Goal: Information Seeking & Learning: Compare options

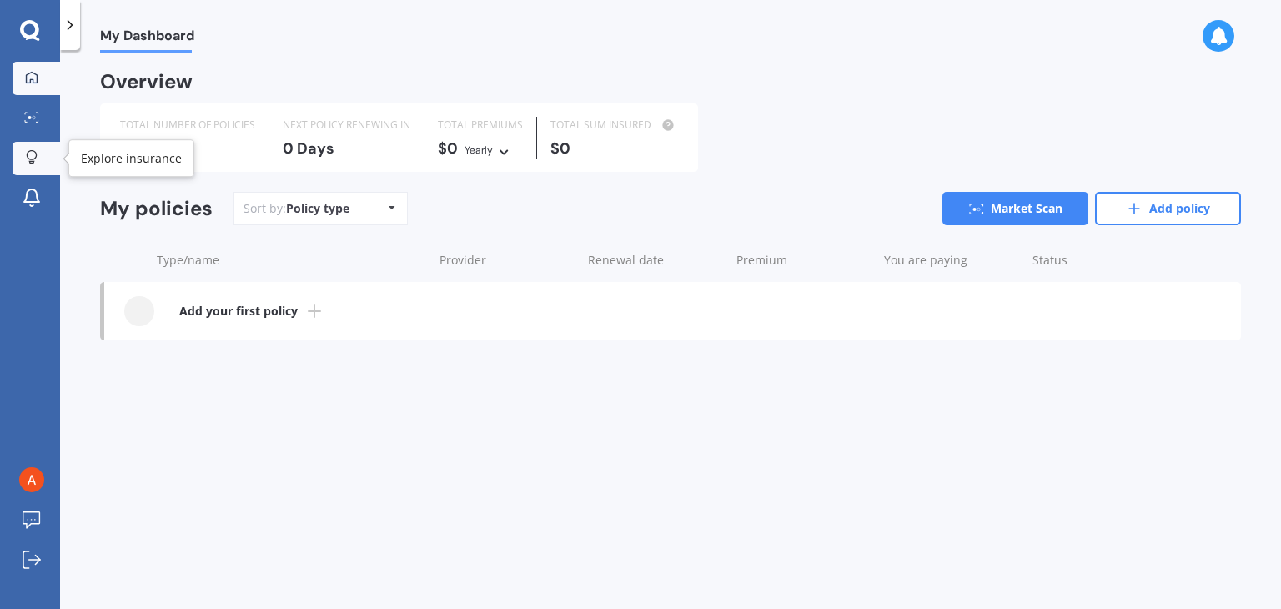
click at [28, 152] on icon at bounding box center [32, 157] width 12 height 14
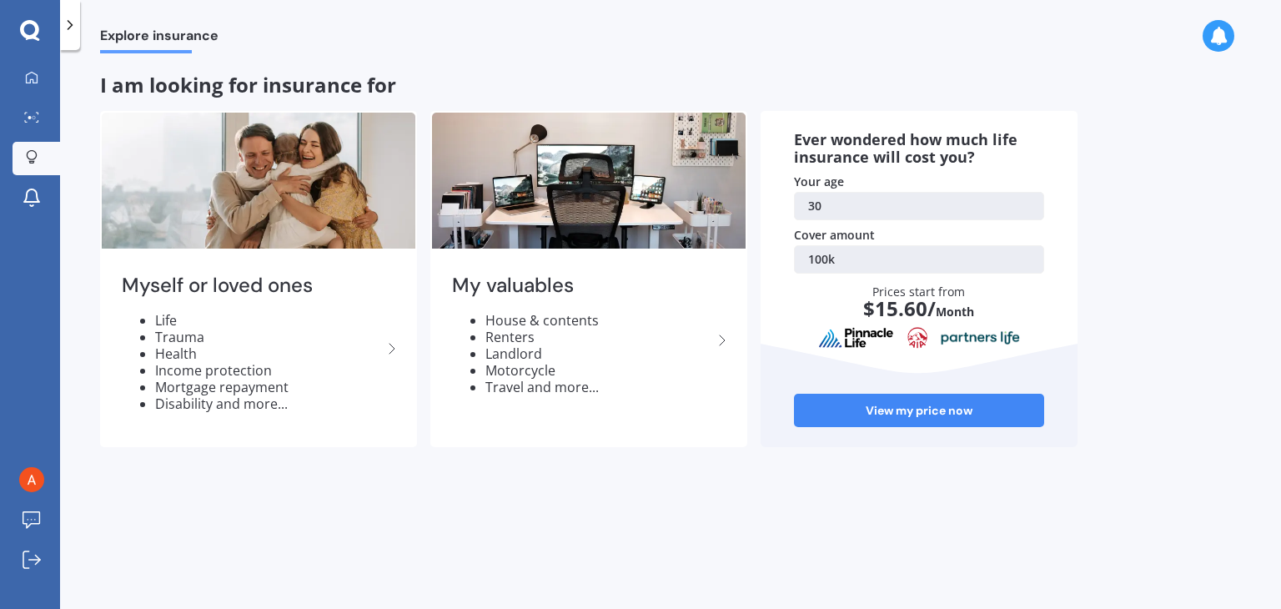
click at [75, 27] on icon at bounding box center [70, 25] width 17 height 17
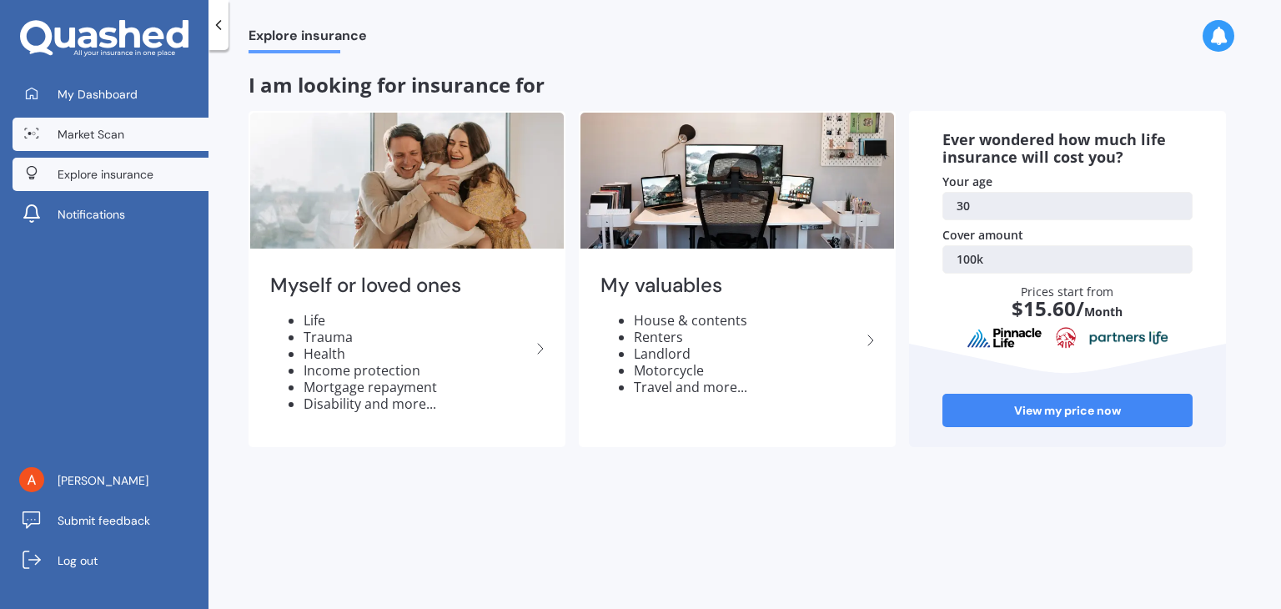
click at [89, 121] on link "Market Scan" at bounding box center [111, 134] width 196 height 33
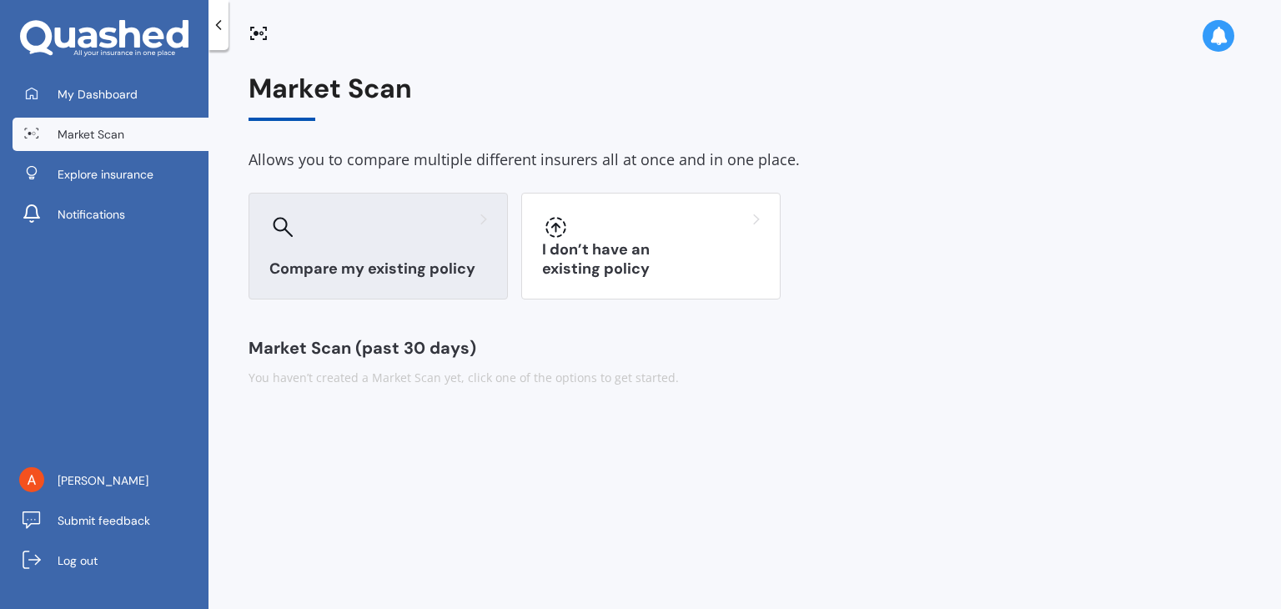
click at [323, 251] on div "Compare my existing policy" at bounding box center [377, 246] width 259 height 107
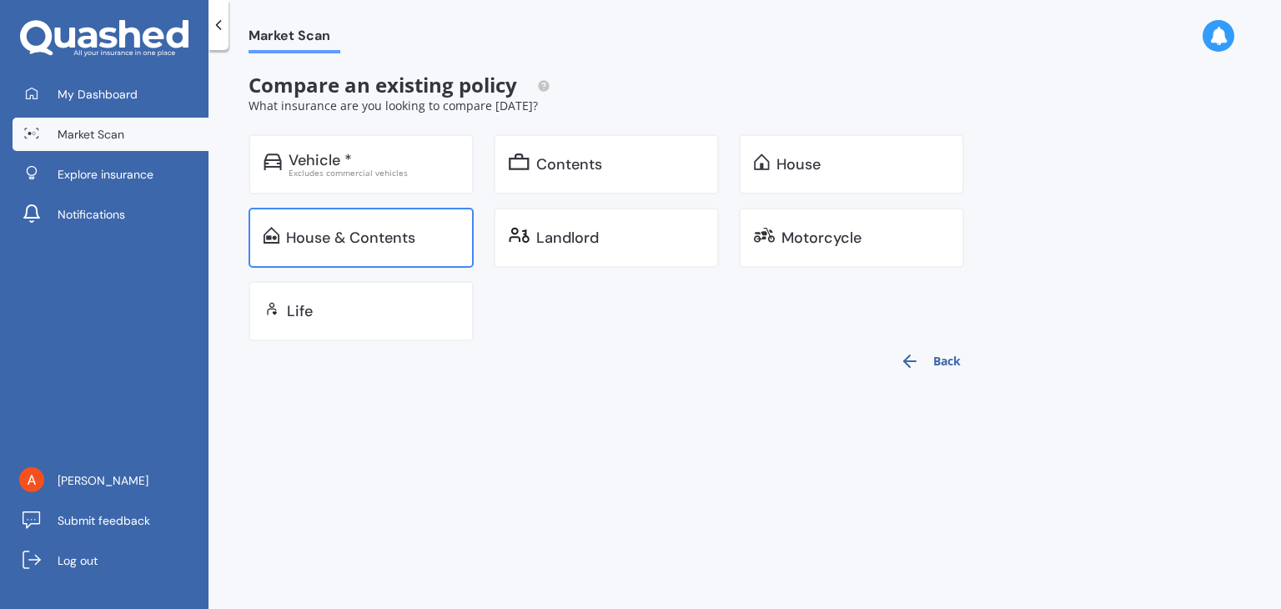
click at [343, 244] on div "House & Contents" at bounding box center [350, 237] width 129 height 17
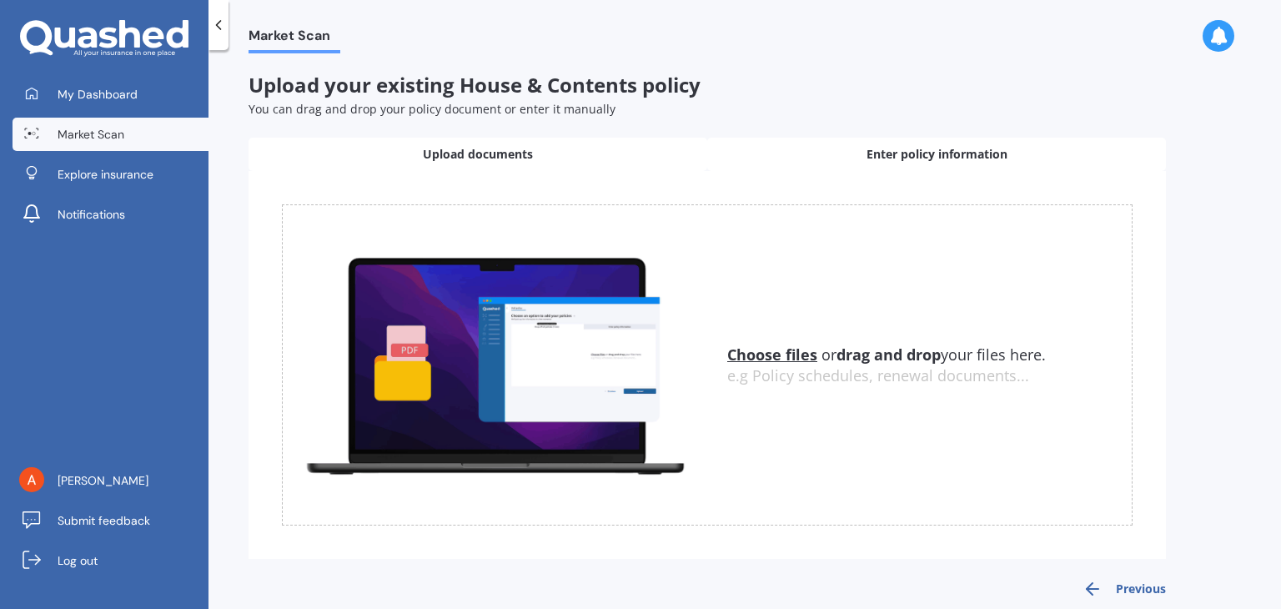
click at [842, 146] on div "Enter policy information" at bounding box center [936, 154] width 459 height 33
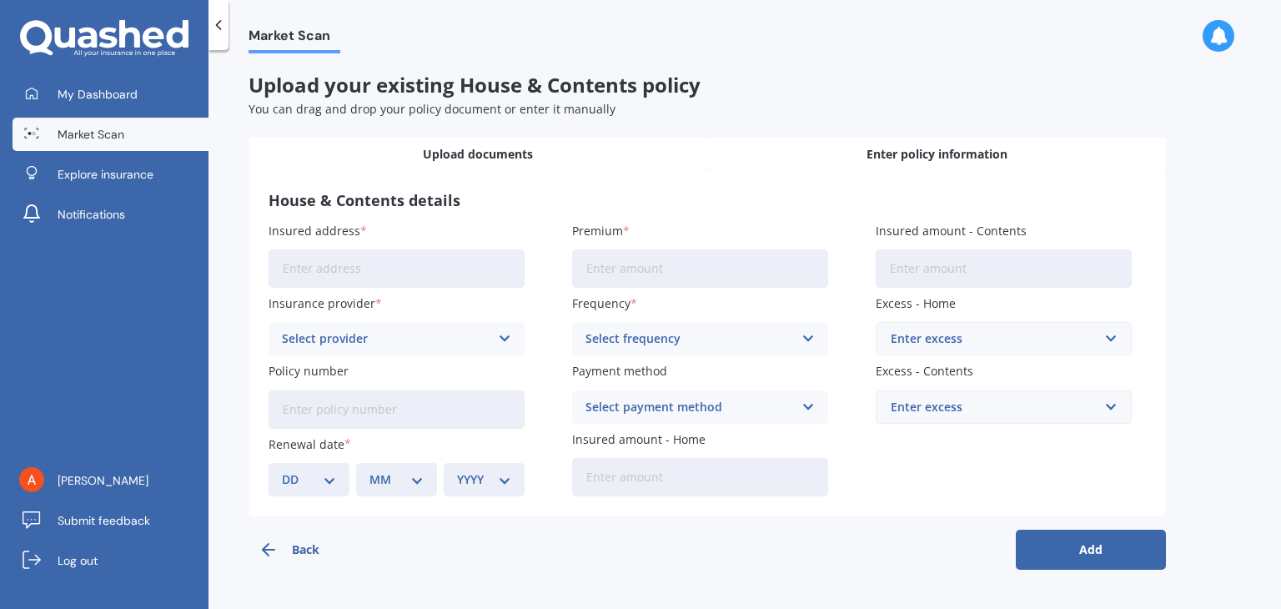
click at [393, 144] on div "Upload documents" at bounding box center [477, 154] width 459 height 33
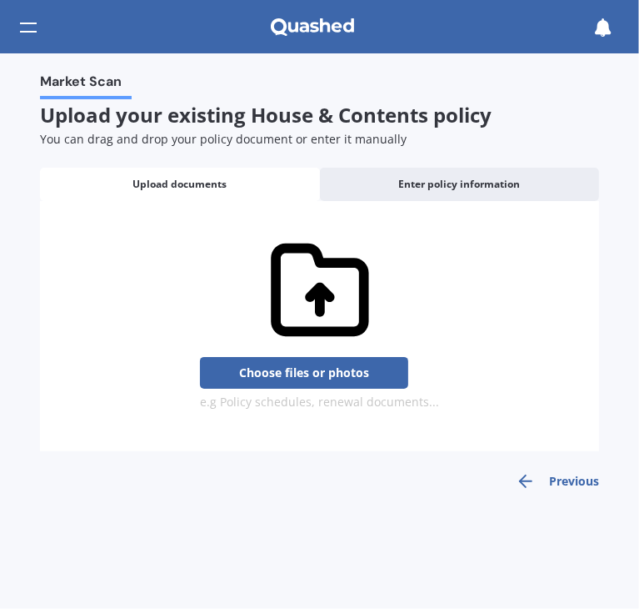
click at [455, 55] on div "Market Scan Upload your existing House & Contents policy You can drag and drop …" at bounding box center [319, 330] width 639 height 555
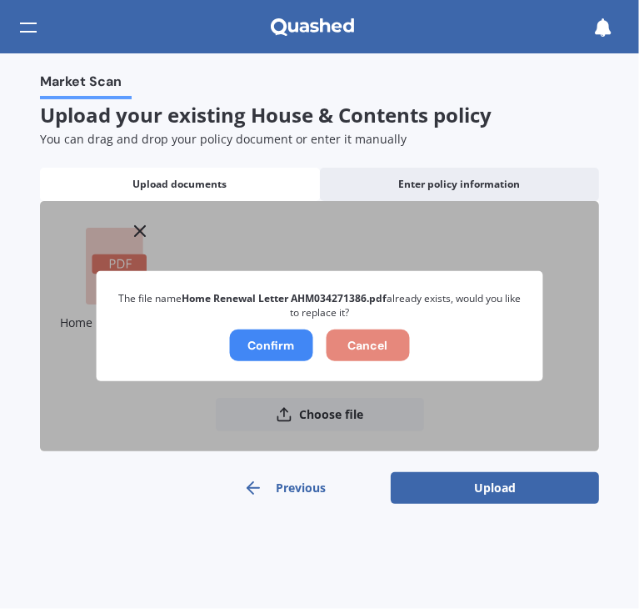
click at [374, 335] on button "Cancel" at bounding box center [367, 345] width 83 height 32
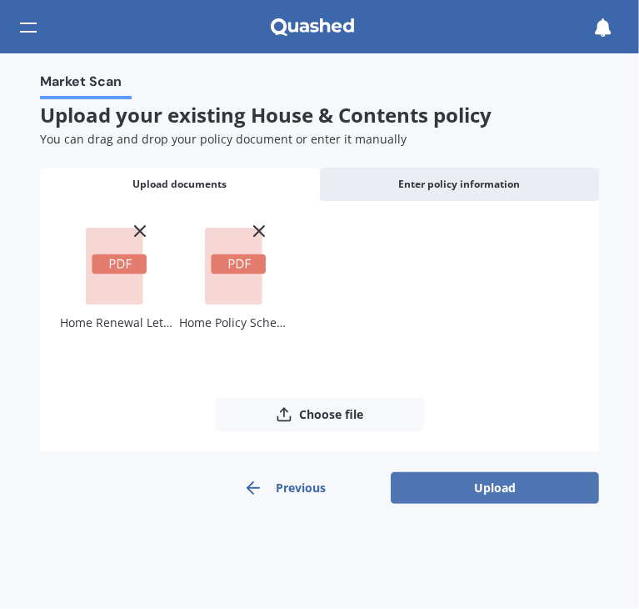
click at [469, 492] on button "Upload" at bounding box center [495, 488] width 208 height 32
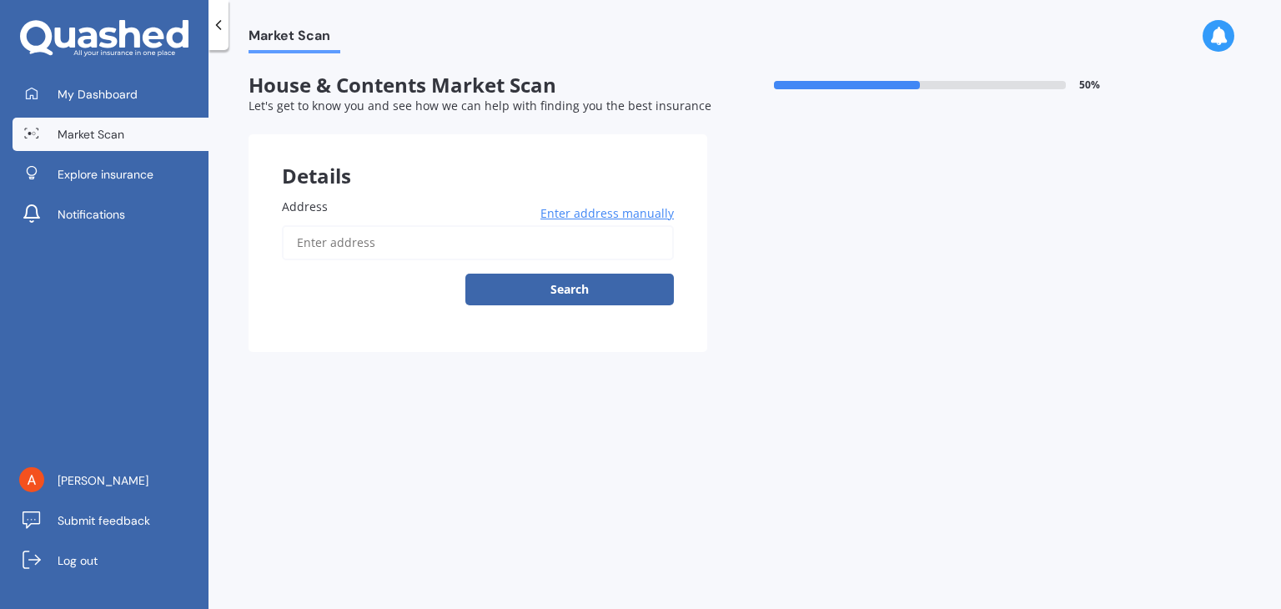
click at [565, 248] on input "Address" at bounding box center [478, 242] width 392 height 35
type input "[STREET_ADDRESS][PERSON_NAME]"
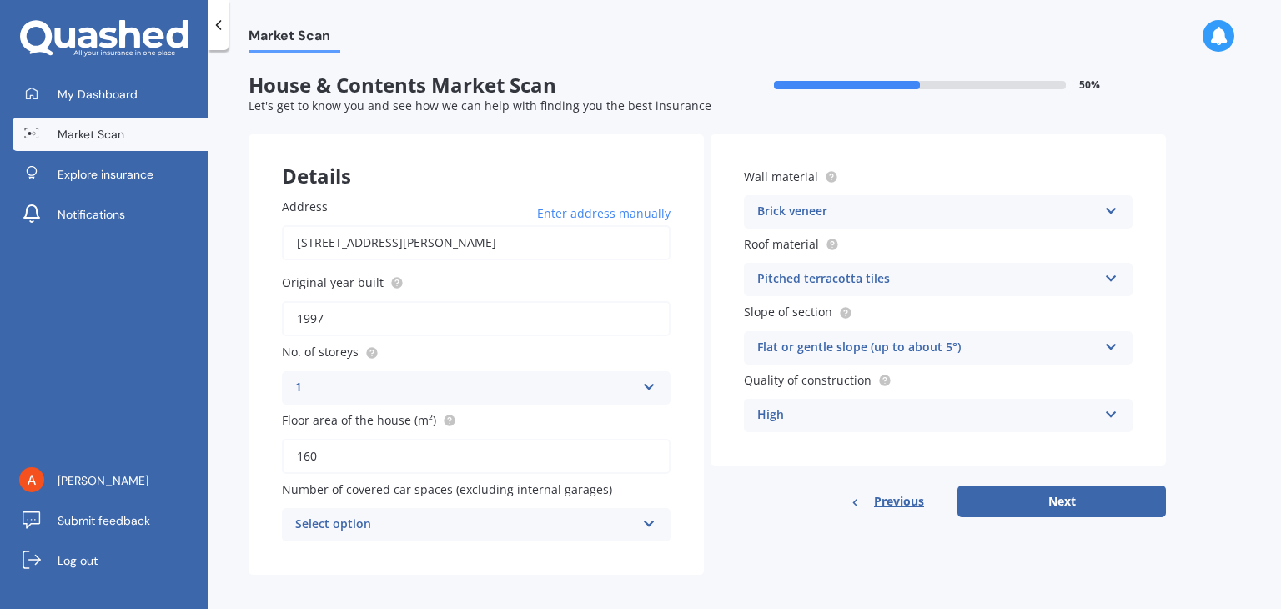
click at [658, 521] on div "Select option 0 1 2 3 4 5+" at bounding box center [476, 524] width 389 height 33
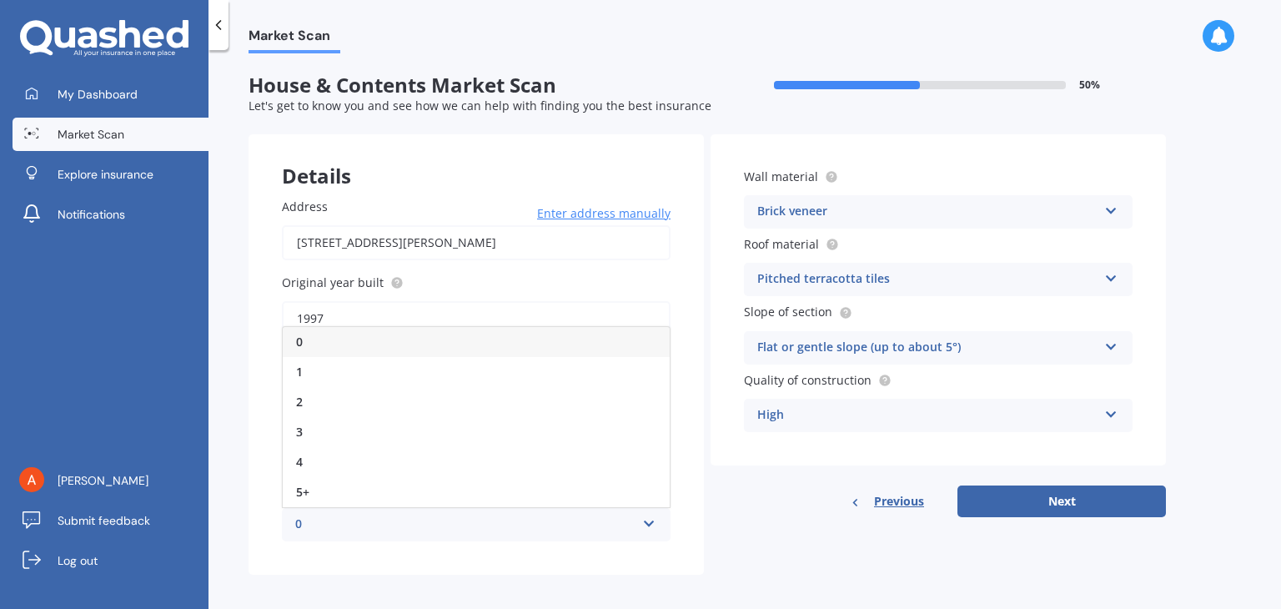
click at [615, 351] on div "0" at bounding box center [476, 342] width 387 height 30
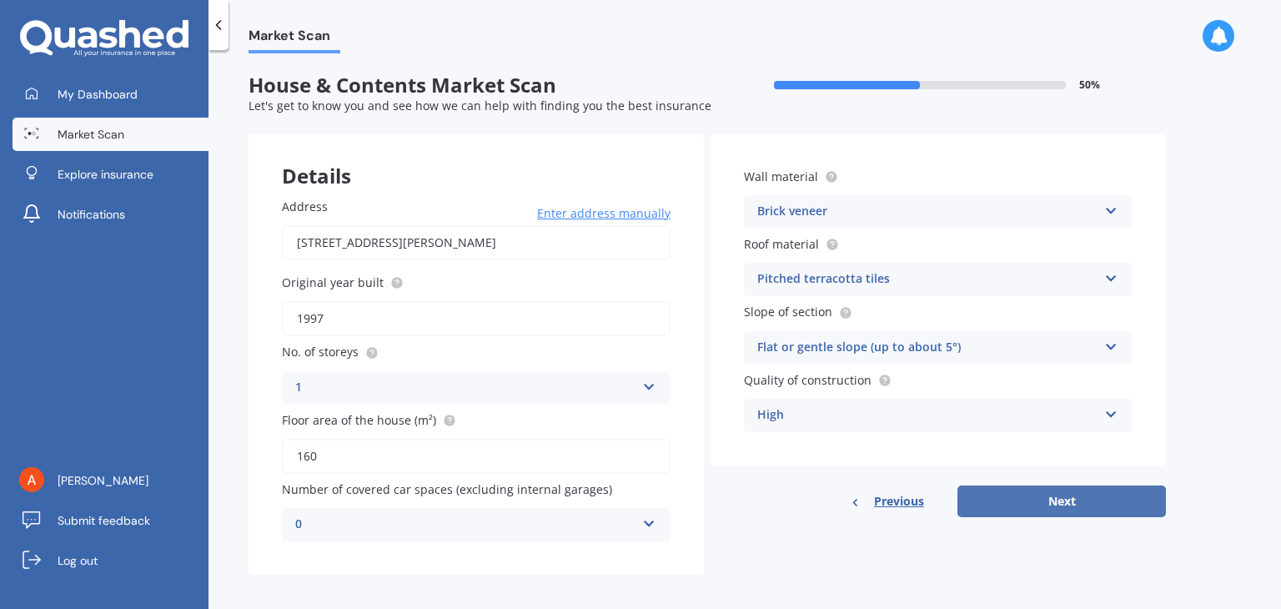
click at [1035, 508] on button "Next" at bounding box center [1061, 501] width 208 height 32
select select "23"
select select "11"
select select "1994"
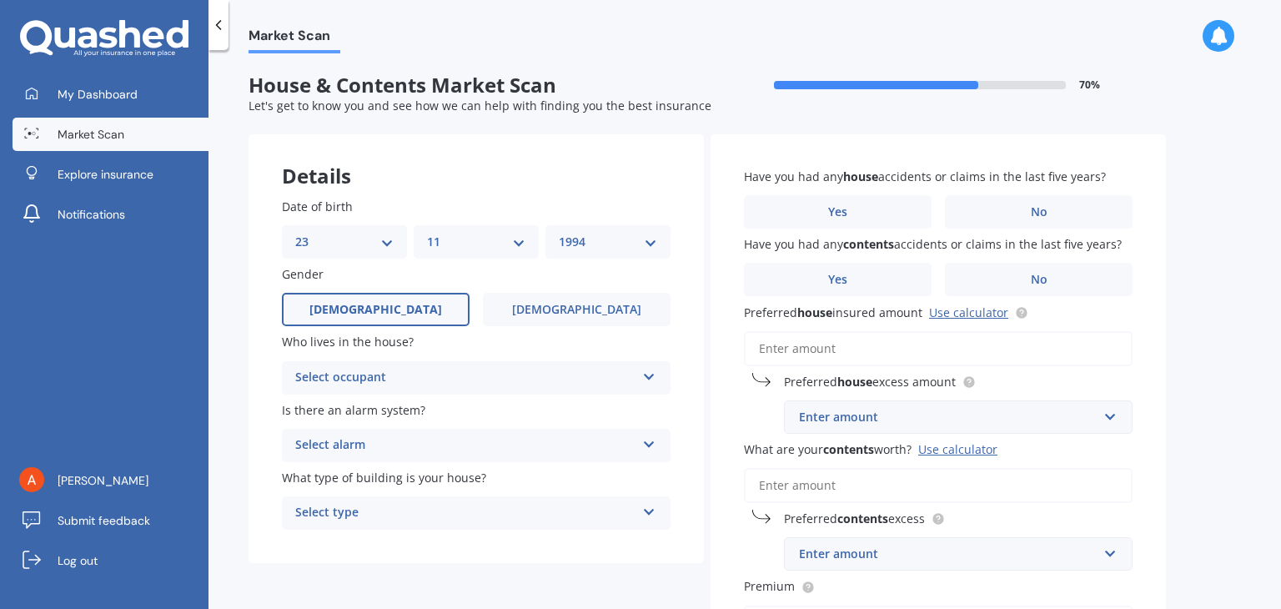
click at [654, 374] on icon at bounding box center [649, 374] width 14 height 12
click at [617, 409] on div "Owner" at bounding box center [476, 410] width 387 height 30
click at [647, 437] on icon at bounding box center [649, 441] width 14 height 12
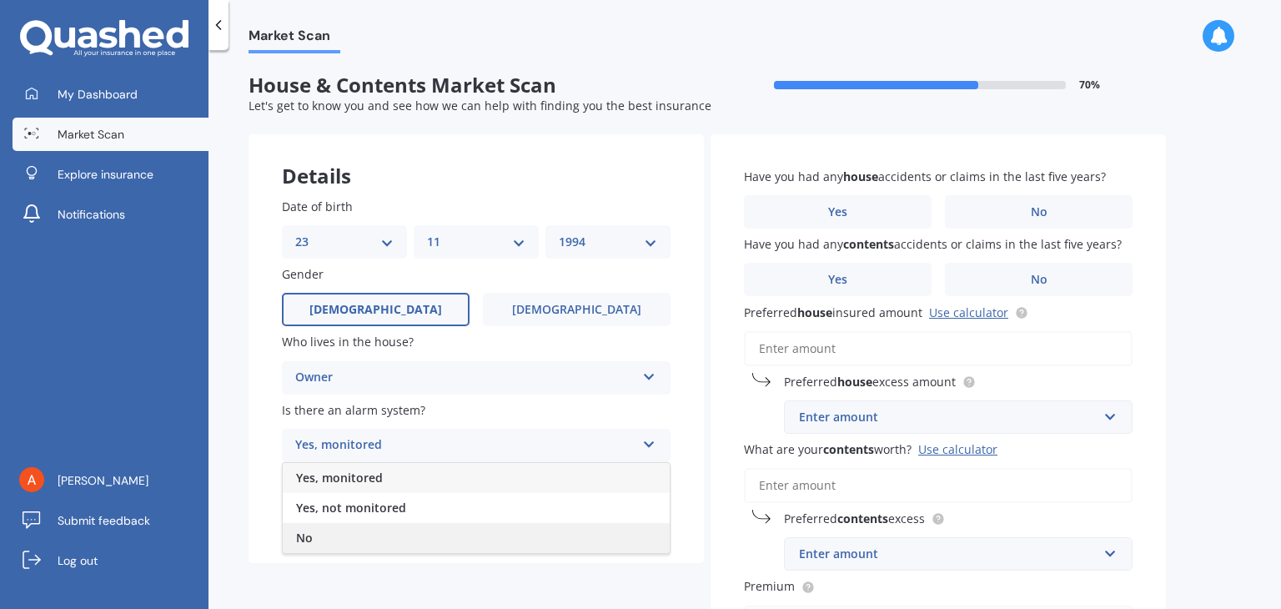
click at [559, 528] on div "No" at bounding box center [476, 538] width 387 height 30
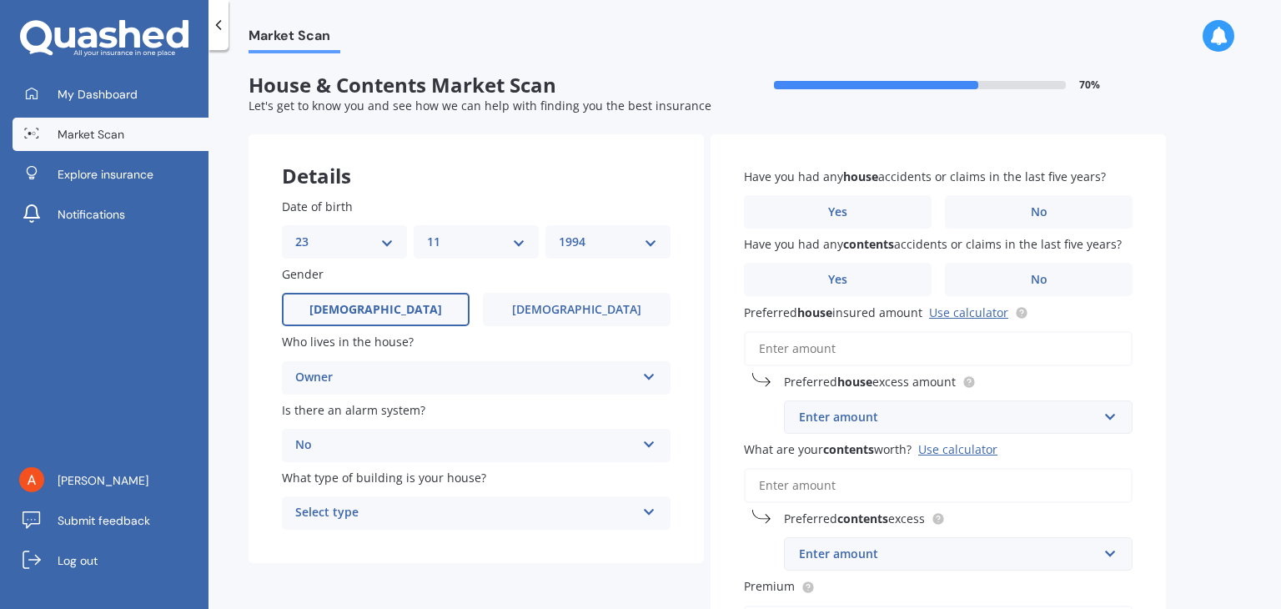
click at [614, 510] on div "Select type" at bounding box center [465, 513] width 340 height 20
click at [635, 424] on div "Freestanding" at bounding box center [476, 420] width 387 height 30
click at [1006, 218] on label "No" at bounding box center [1039, 211] width 188 height 33
click at [0, 0] on input "No" at bounding box center [0, 0] width 0 height 0
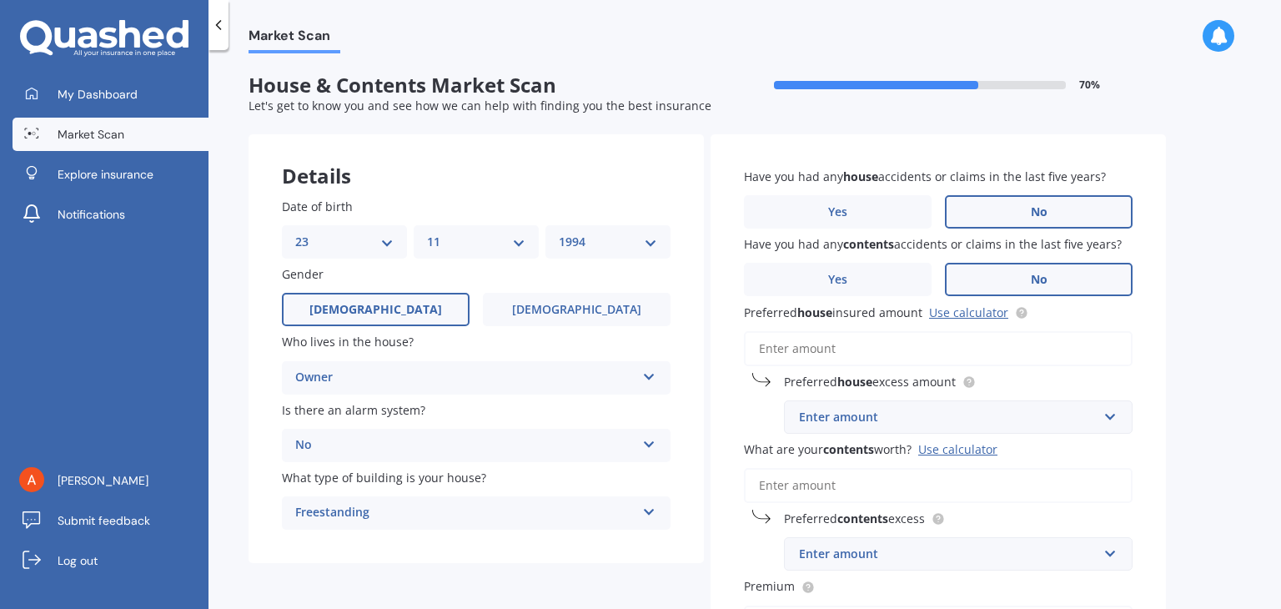
click at [1012, 283] on label "No" at bounding box center [1039, 279] width 188 height 33
click at [0, 0] on input "No" at bounding box center [0, 0] width 0 height 0
click at [935, 351] on input "Preferred house insured amount Use calculator" at bounding box center [938, 348] width 389 height 35
click at [944, 419] on div "Enter amount" at bounding box center [948, 417] width 298 height 18
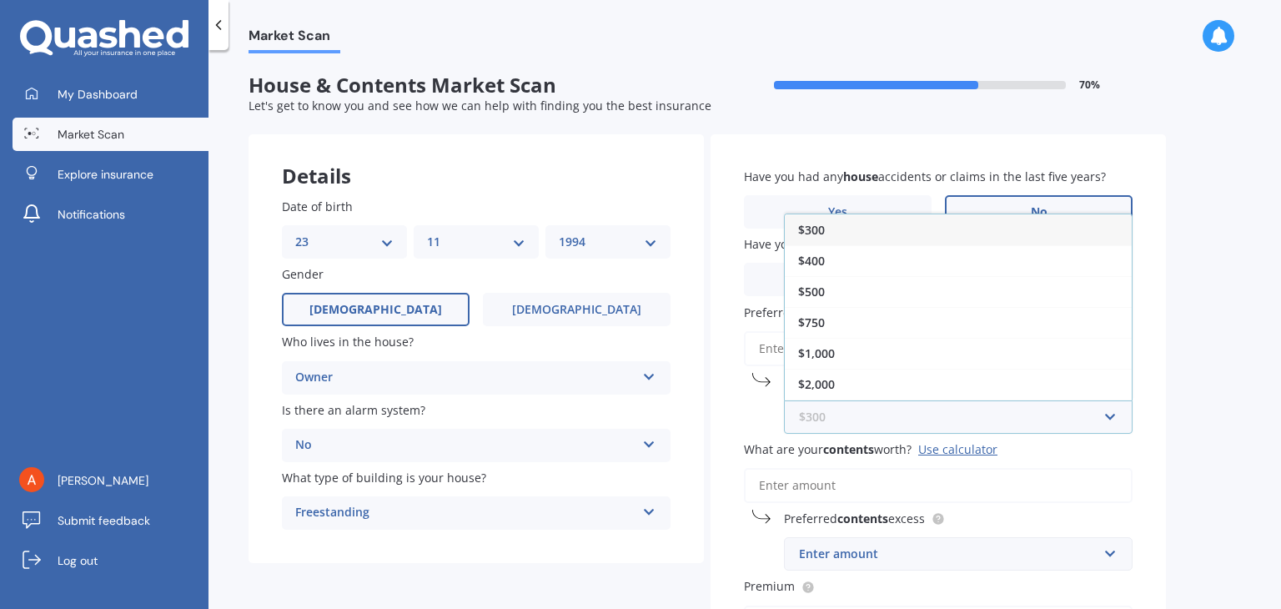
click at [944, 419] on input "text" at bounding box center [951, 417] width 333 height 32
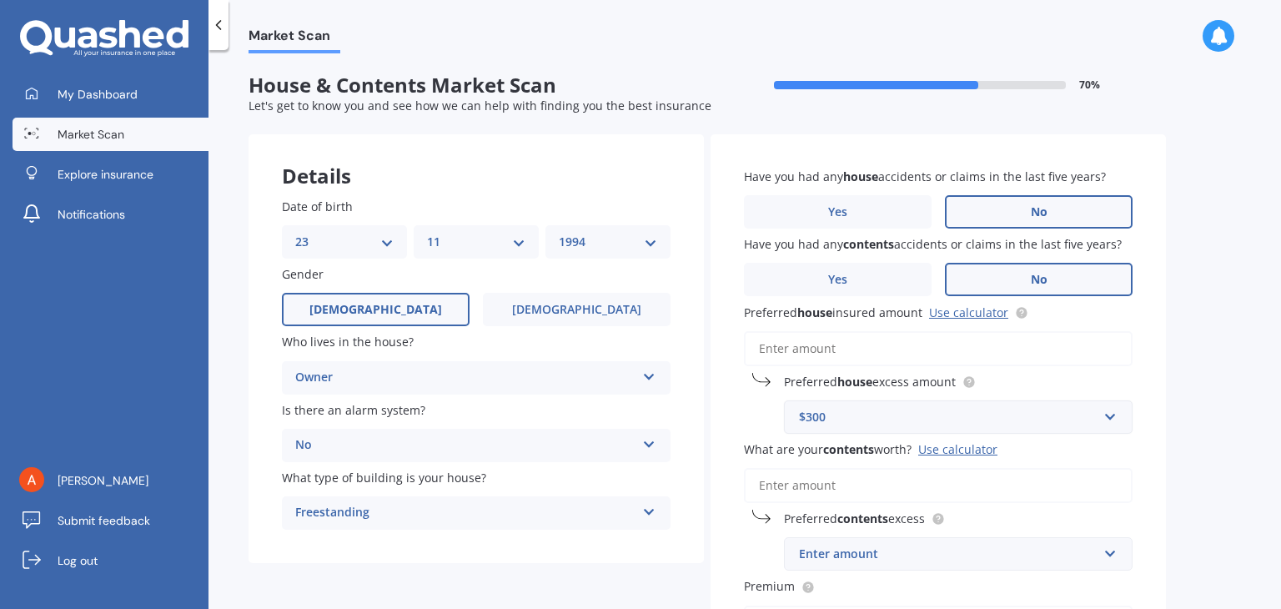
click at [740, 418] on div "Have you had any house accidents or claims in the last five years? Yes No Have …" at bounding box center [937, 471] width 455 height 674
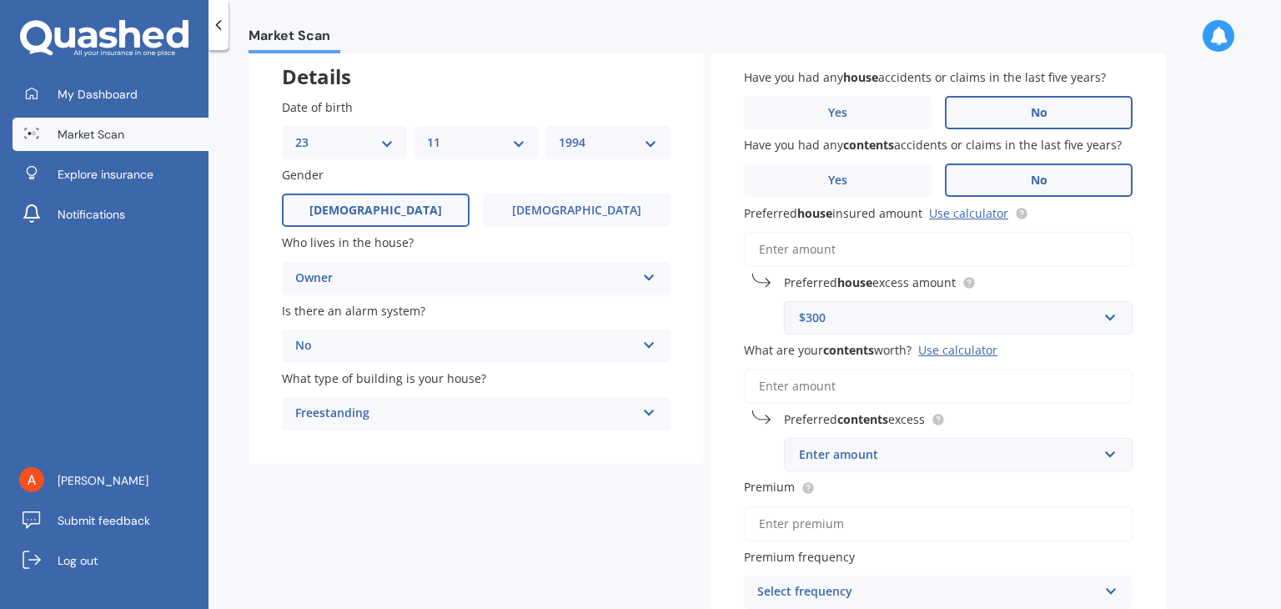
scroll to position [100, 0]
click at [811, 248] on input "Preferred house insured amount Use calculator" at bounding box center [938, 248] width 389 height 35
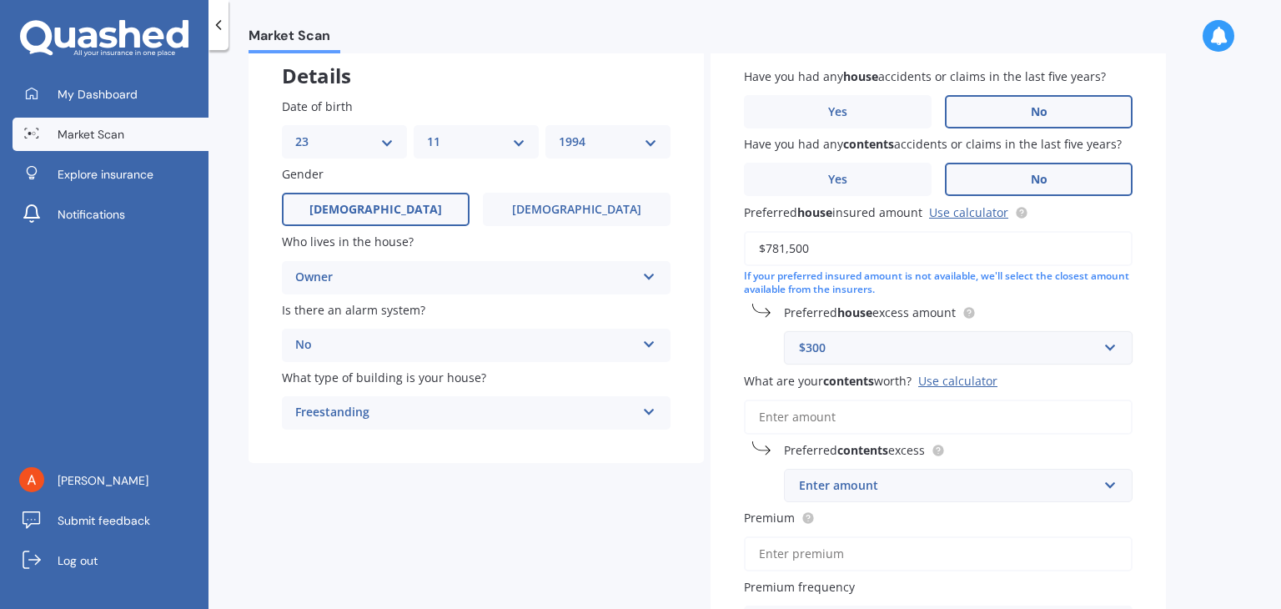
type input "$781,500"
click at [872, 353] on div "$300" at bounding box center [948, 347] width 298 height 18
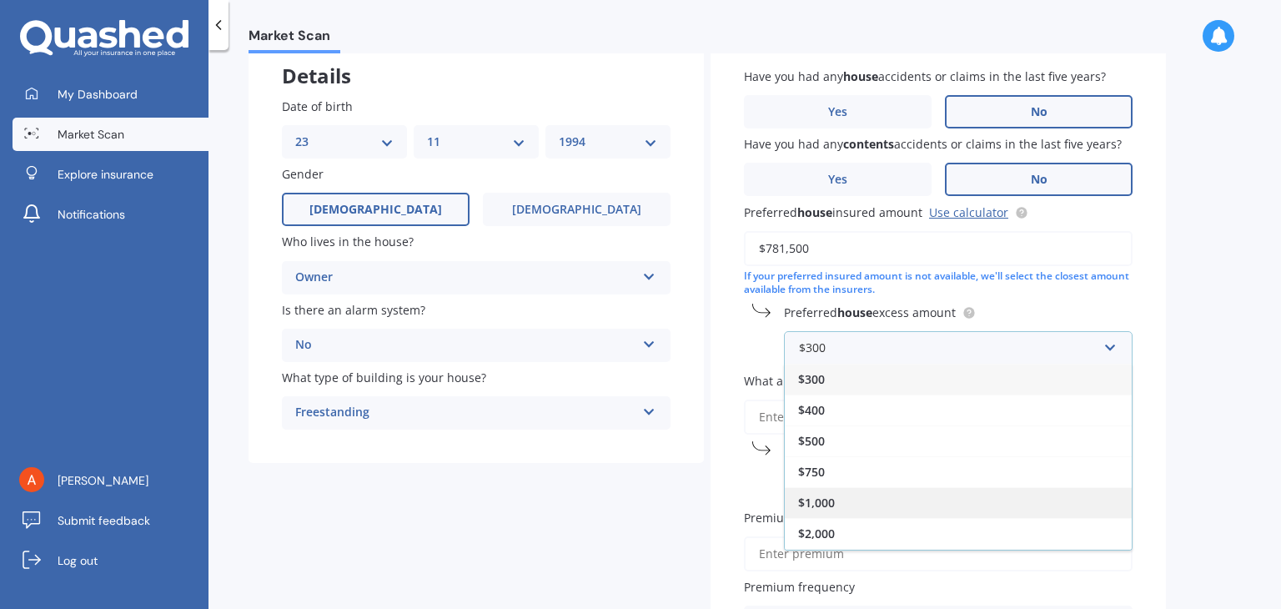
click at [852, 494] on div "$1,000" at bounding box center [958, 502] width 347 height 31
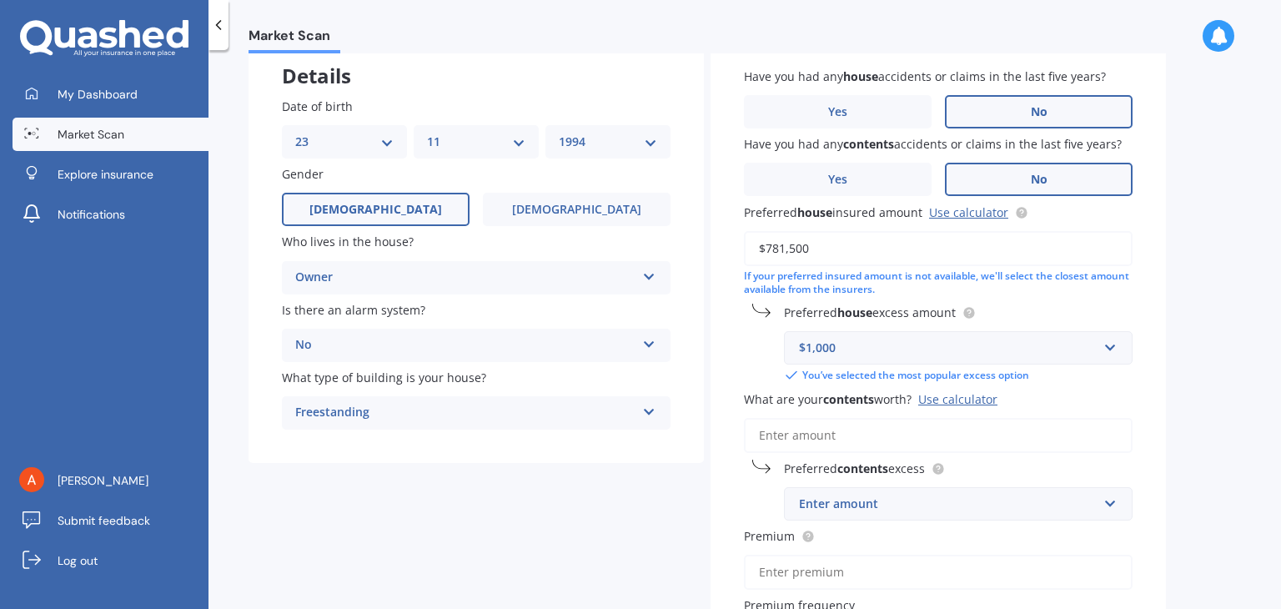
click at [854, 439] on input "What are your contents worth? Use calculator" at bounding box center [938, 435] width 389 height 35
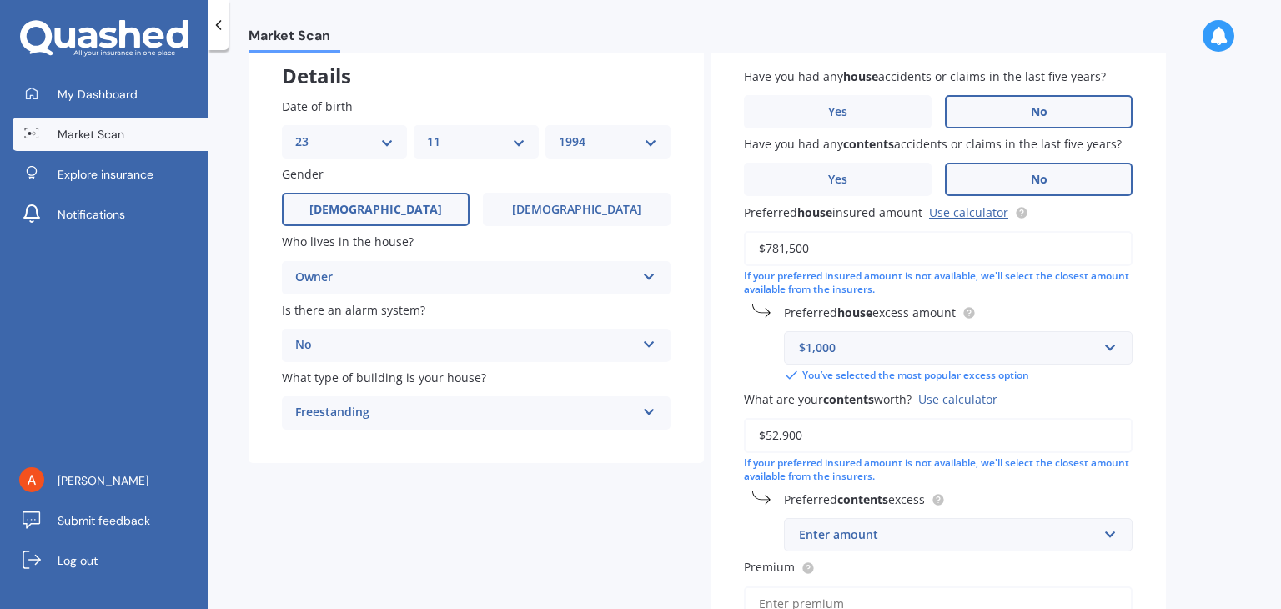
type input "$52,900"
click at [836, 547] on input "text" at bounding box center [951, 535] width 333 height 32
type input "300"
click at [729, 536] on div "Have you had any house accidents or claims in the last five years? Yes No Have …" at bounding box center [937, 411] width 455 height 755
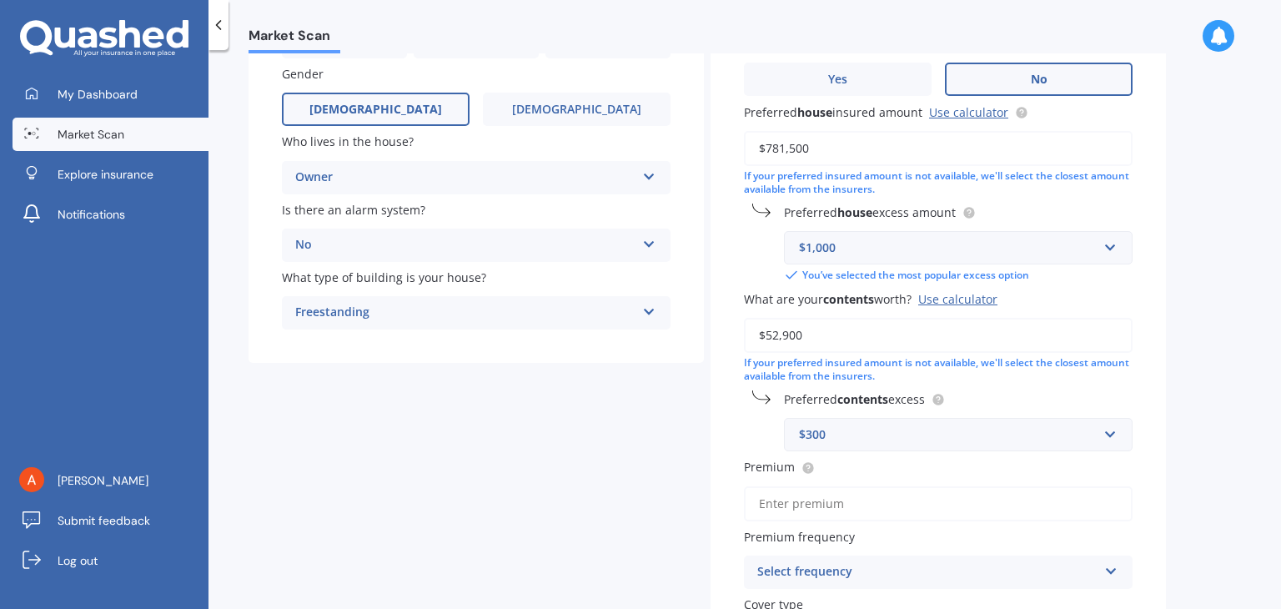
scroll to position [203, 0]
click at [765, 514] on input "Premium" at bounding box center [938, 501] width 389 height 35
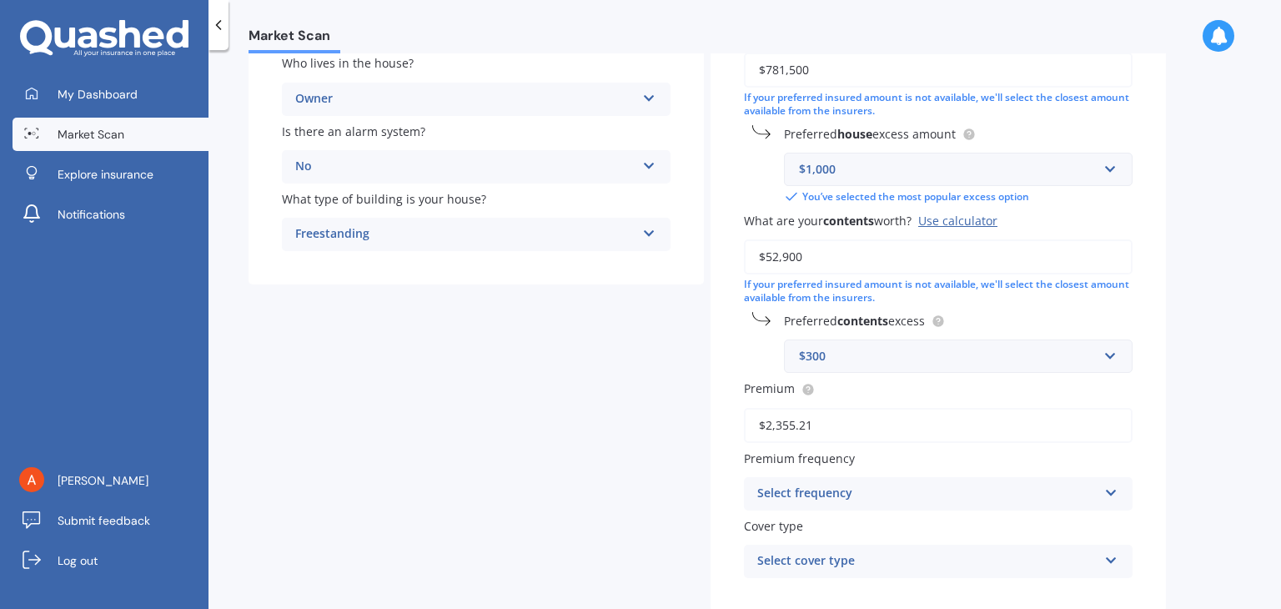
scroll to position [288, 0]
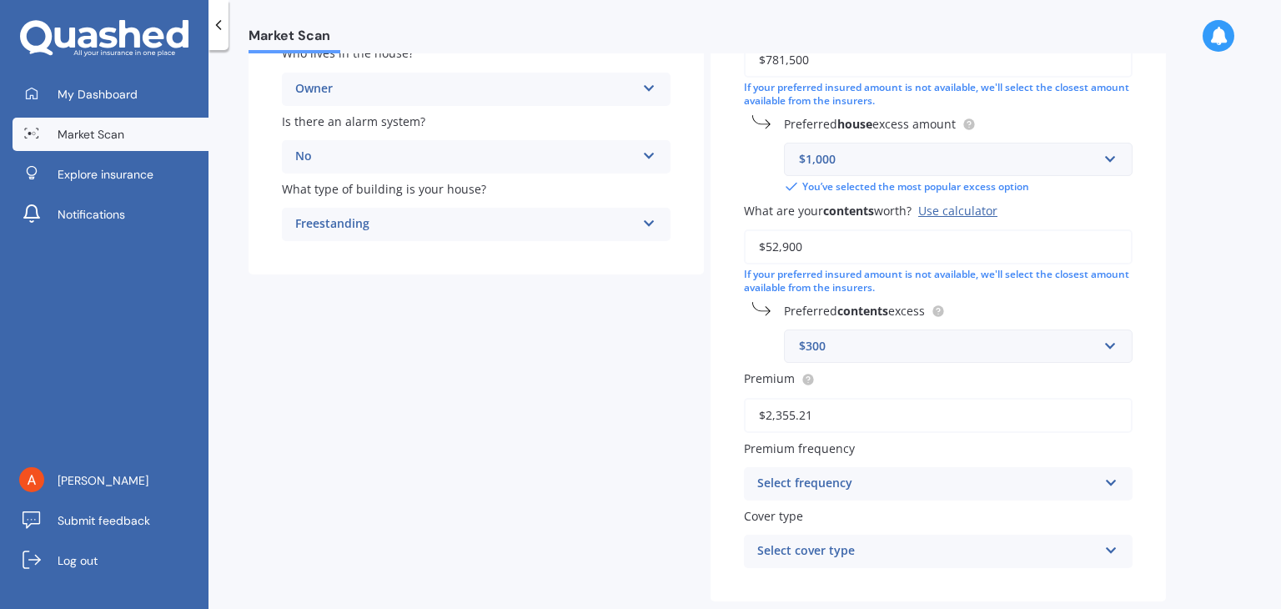
type input "$2,355.21"
click at [797, 494] on div "Select frequency Yearly Six-Monthly Quarterly Monthly Fortnightly Weekly" at bounding box center [938, 483] width 389 height 33
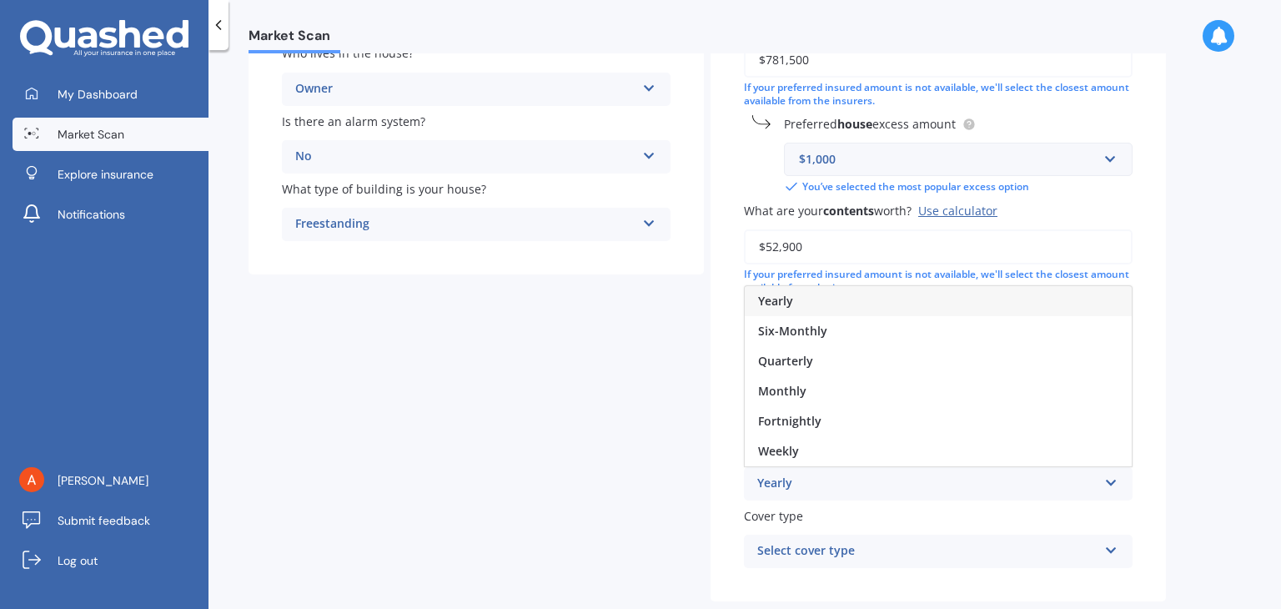
click at [849, 303] on div "Yearly" at bounding box center [937, 301] width 387 height 30
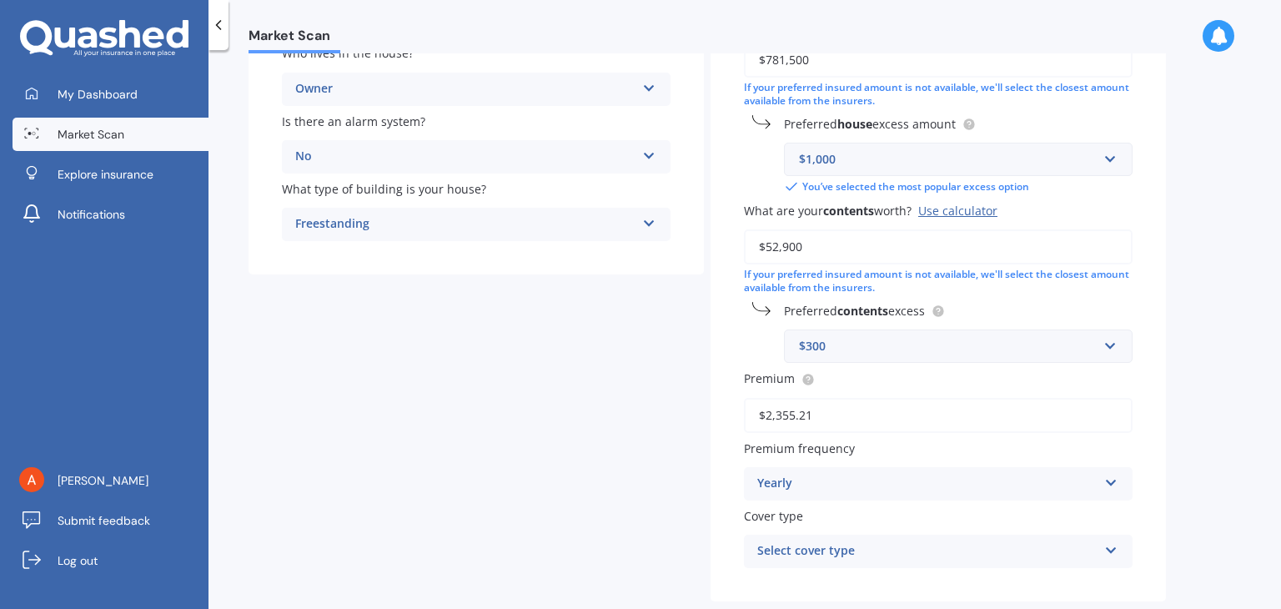
click at [835, 549] on div "Select cover type" at bounding box center [927, 551] width 340 height 20
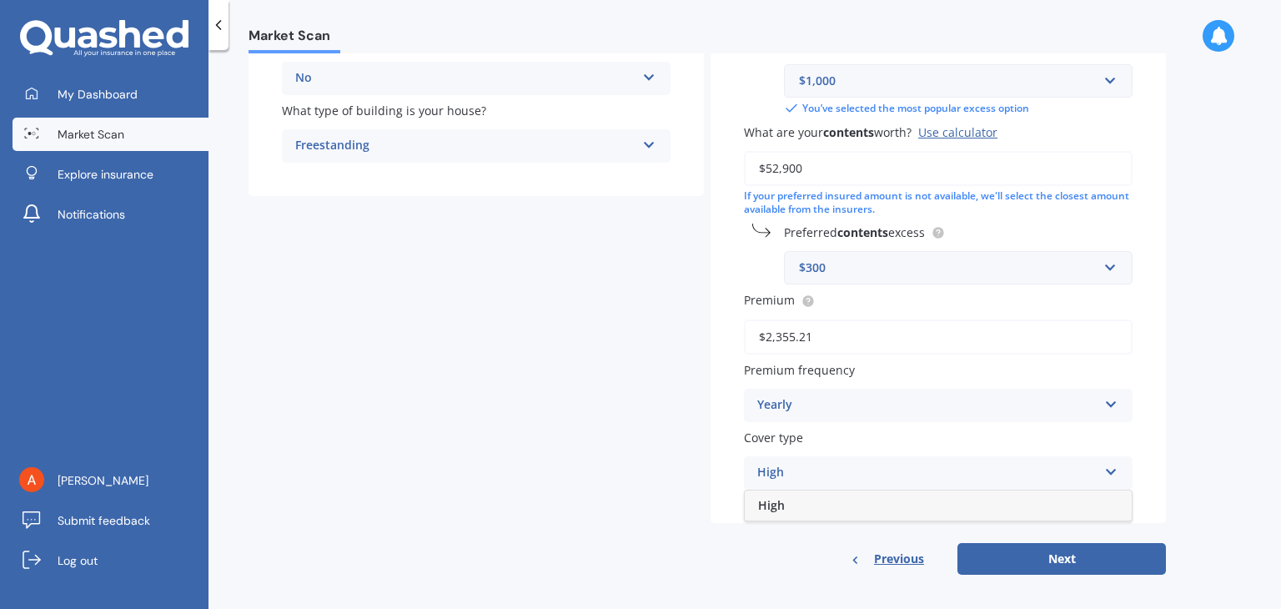
scroll to position [376, 0]
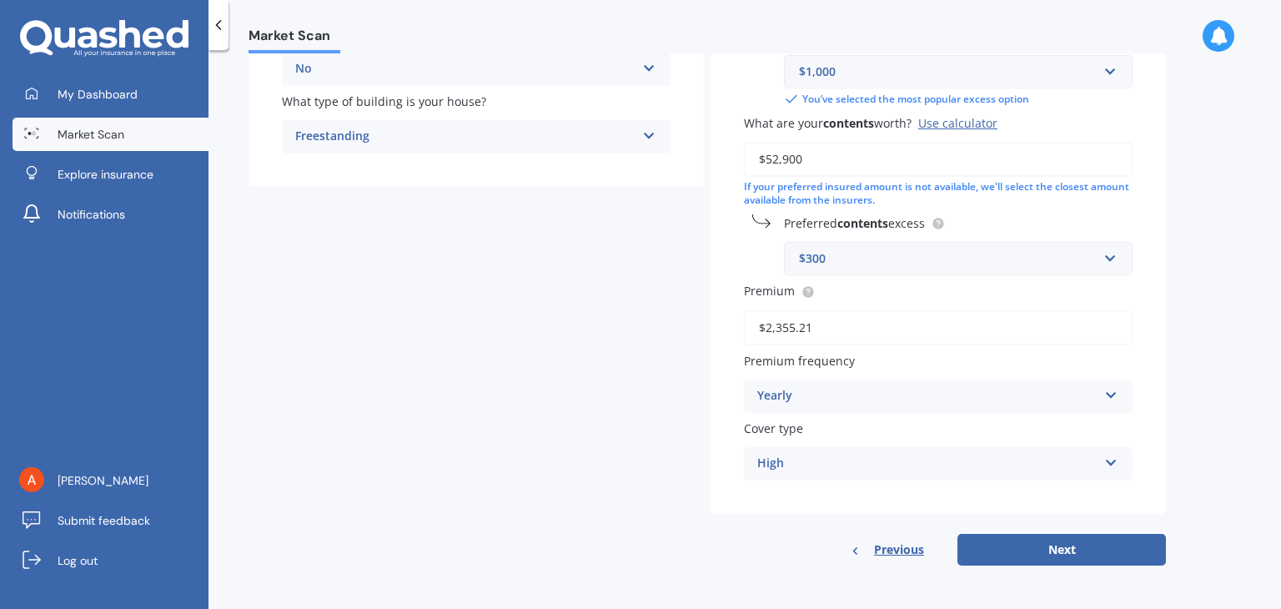
click at [784, 536] on div "Previous Next" at bounding box center [937, 550] width 455 height 32
click at [1004, 544] on button "Next" at bounding box center [1061, 550] width 208 height 32
select select "23"
select select "11"
select select "1994"
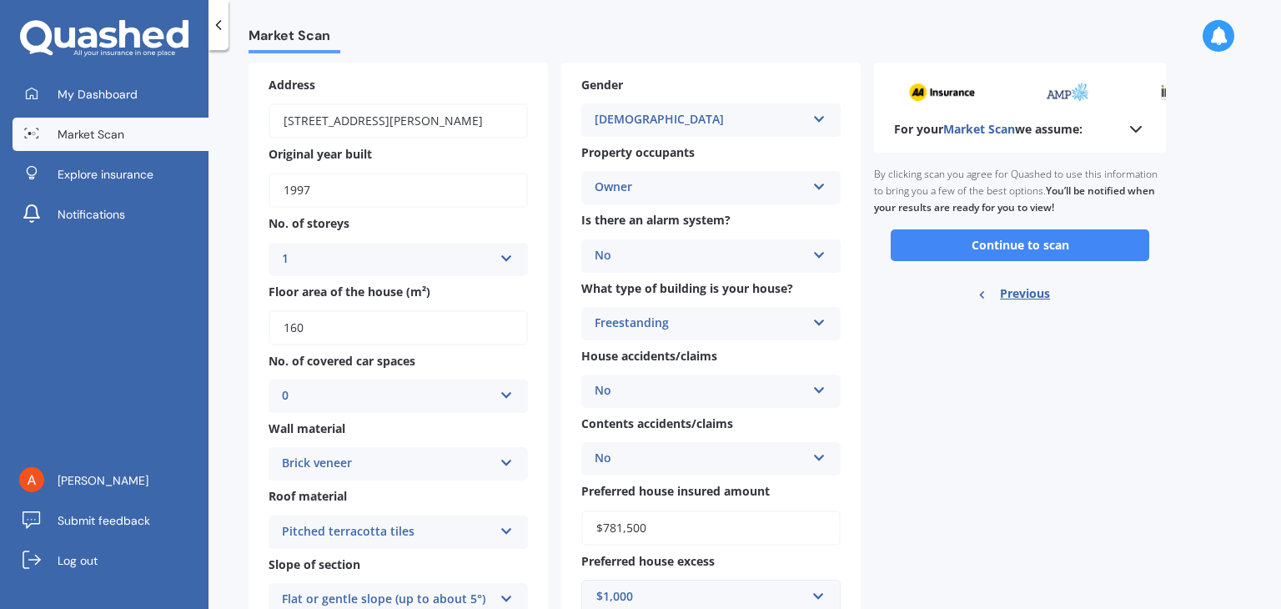
scroll to position [38, 0]
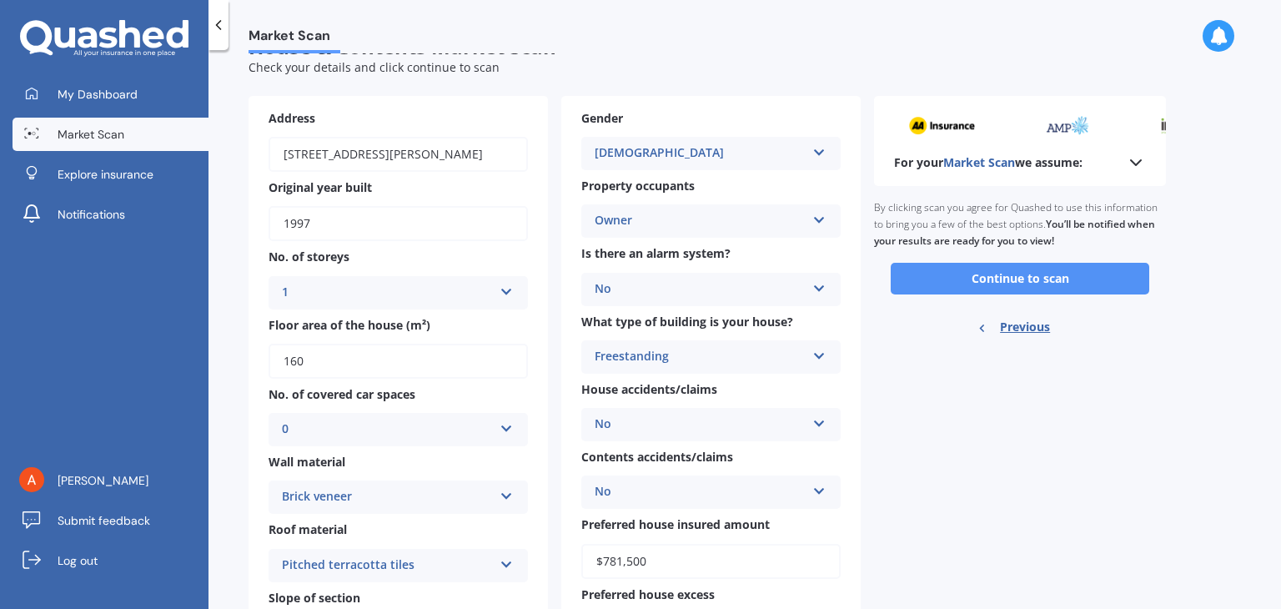
click at [924, 281] on button "Continue to scan" at bounding box center [1019, 279] width 258 height 32
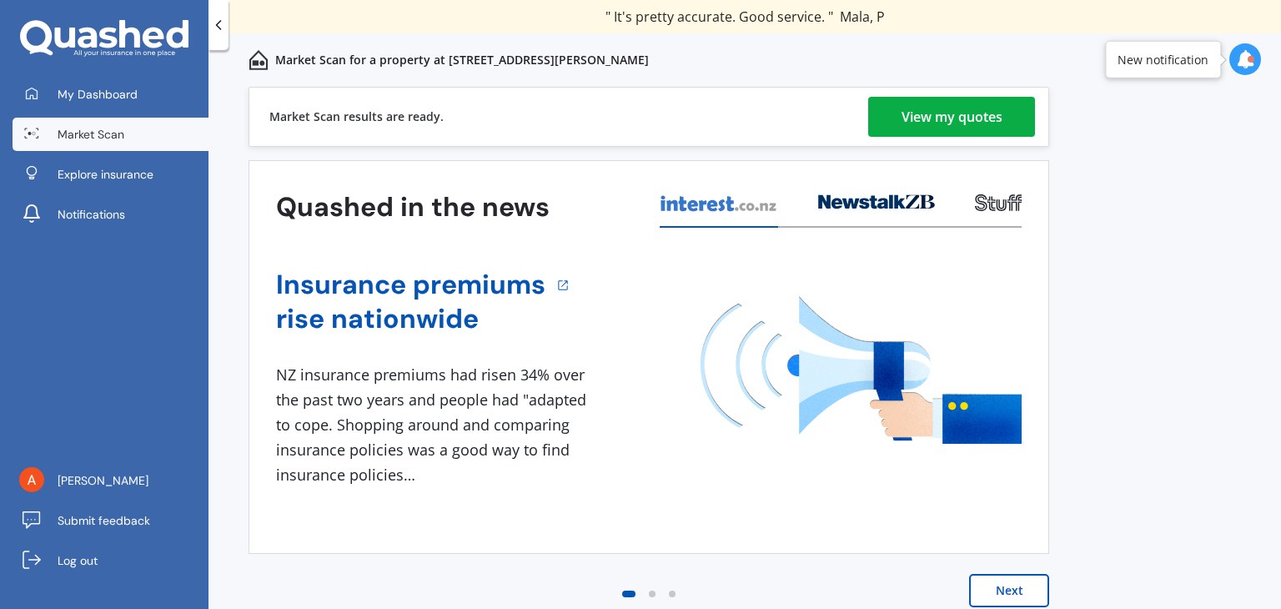
click at [985, 595] on button "Next" at bounding box center [1009, 590] width 80 height 33
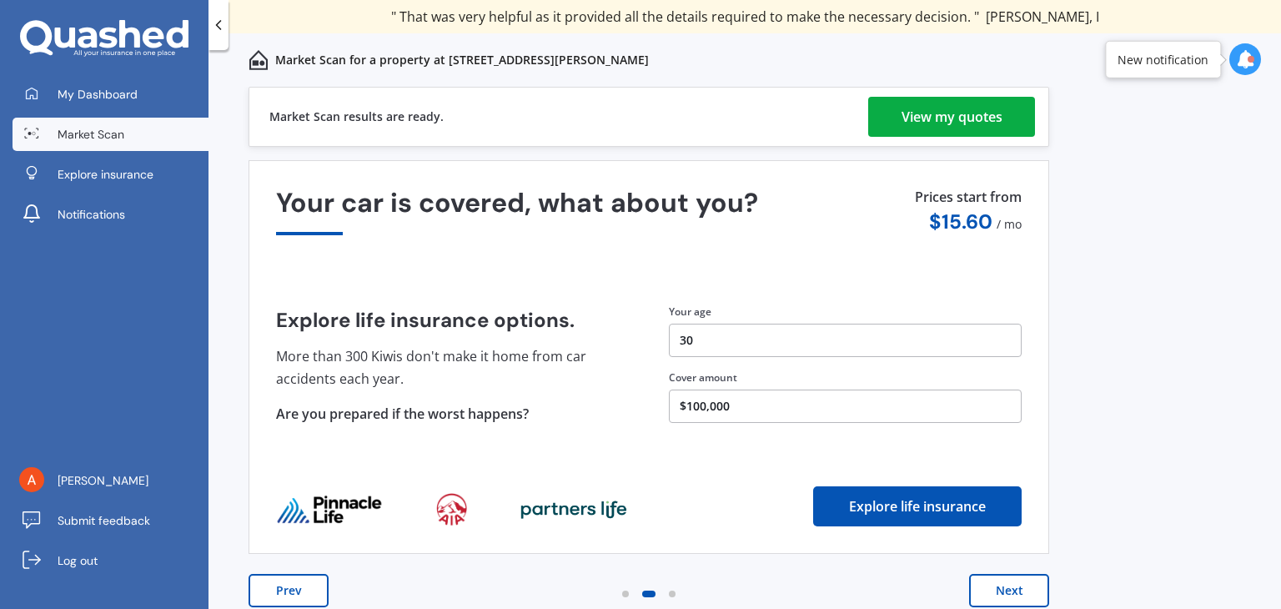
click at [970, 129] on div "View my quotes" at bounding box center [951, 117] width 101 height 40
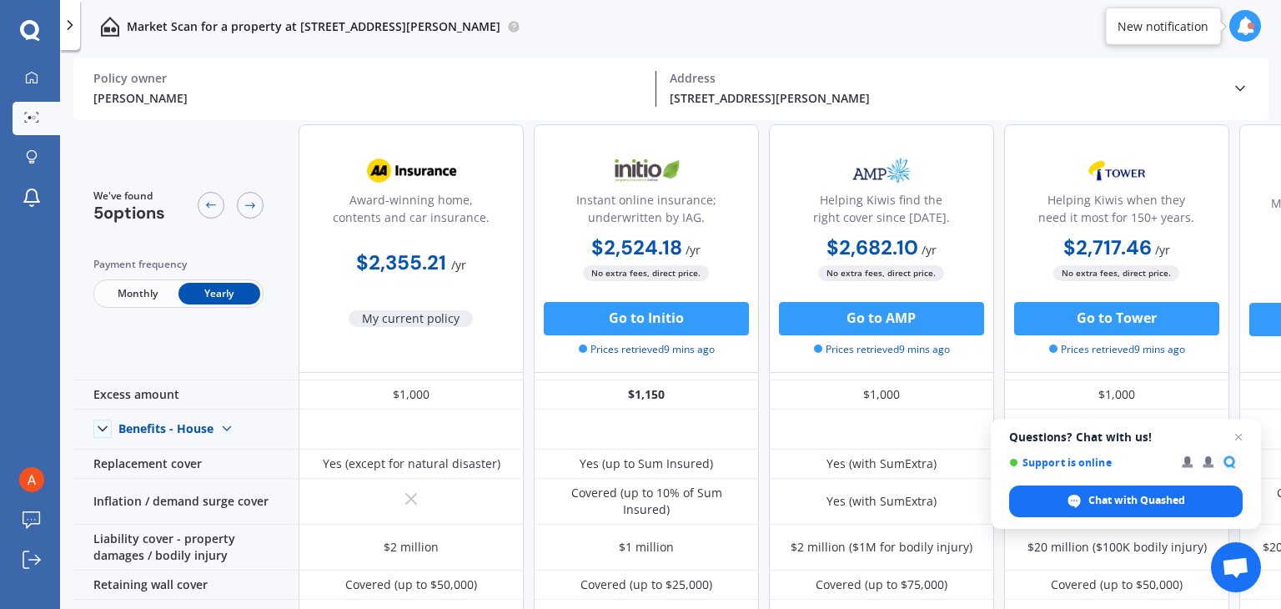
scroll to position [37, 0]
click at [1230, 431] on span "Open chat" at bounding box center [1238, 437] width 21 height 21
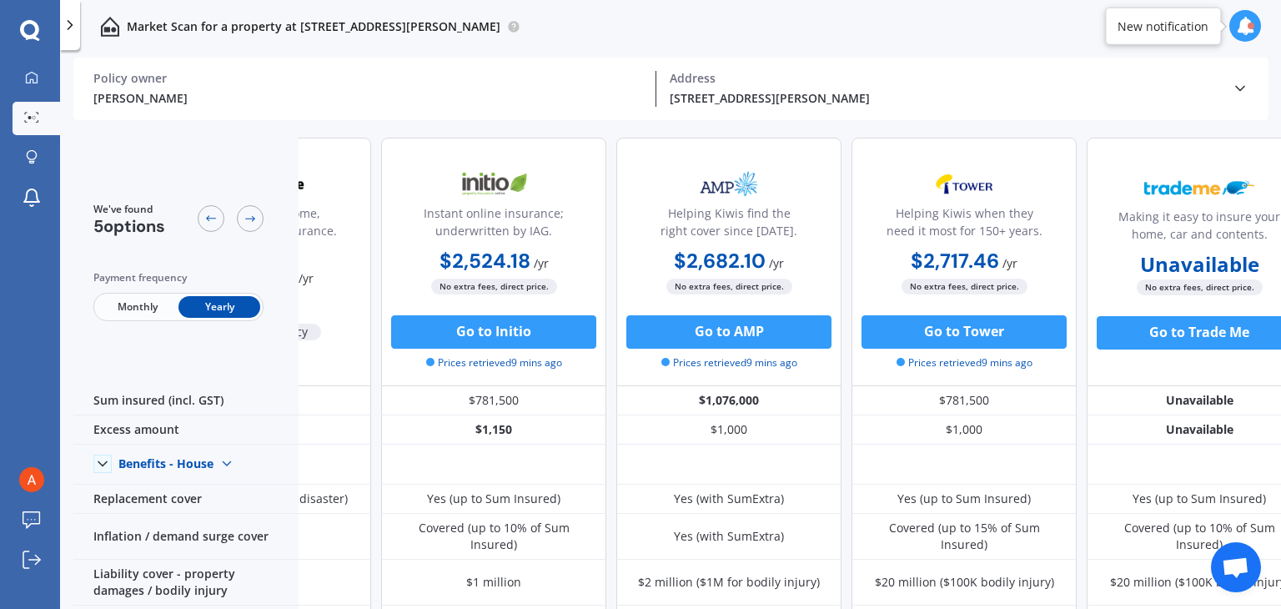
scroll to position [0, 191]
